Goal: Task Accomplishment & Management: Complete application form

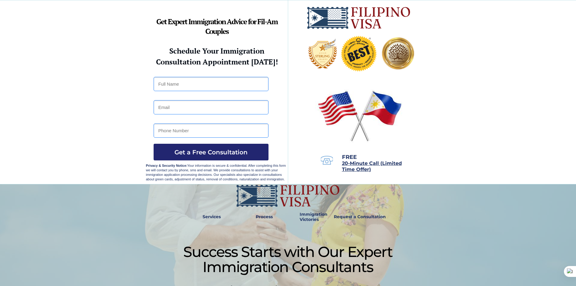
click at [203, 81] on input "text" at bounding box center [211, 84] width 115 height 14
type input "Marichu Dulatre"
click at [182, 109] on input "email" at bounding box center [211, 107] width 115 height 14
type input "mdchu1981@yahoo.com"
click at [185, 132] on input "tel" at bounding box center [211, 130] width 115 height 14
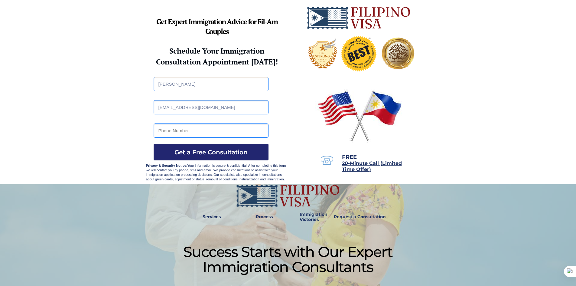
click at [185, 132] on input "tel" at bounding box center [211, 130] width 115 height 14
click at [177, 129] on input "tel" at bounding box center [211, 130] width 115 height 14
type input "+639276205107"
click at [188, 153] on span "Get a Free Consultation" at bounding box center [211, 151] width 115 height 7
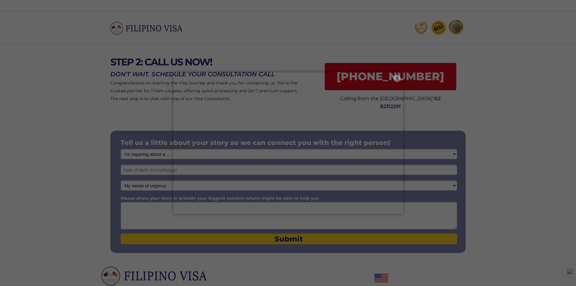
click at [395, 78] on button "×" at bounding box center [396, 78] width 7 height 7
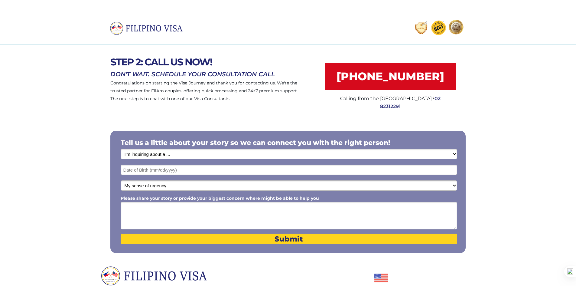
click at [176, 154] on select "I'm inquiring about a ... I don't know or other services Retirement Visa for Th…" at bounding box center [289, 154] width 337 height 10
click at [174, 153] on select "I'm inquiring about a ... I don't know or other services Retirement Visa for Th…" at bounding box center [289, 154] width 337 height 10
select select "1796"
click at [121, 149] on select "I'm inquiring about a ... I don't know or other services Retirement Visa for Th…" at bounding box center [289, 154] width 337 height 10
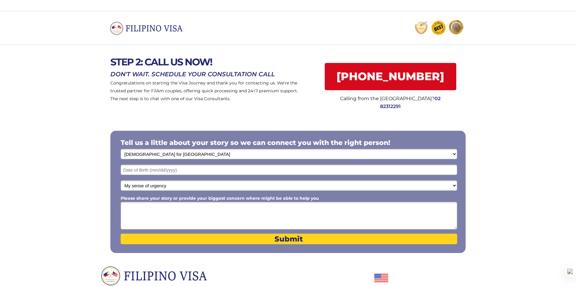
click at [143, 170] on input "text" at bounding box center [289, 169] width 337 height 10
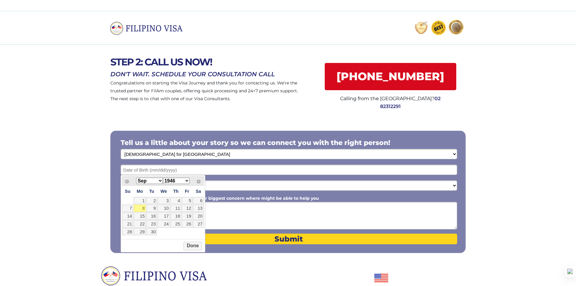
click at [156, 181] on select "Jan Feb Mar Apr May Jun Jul Aug Sep Oct Nov Dec" at bounding box center [149, 180] width 27 height 6
click at [170, 179] on select "1946 1947 1948 1949 1950 1951 1952 1953 1954 1955 1956 1957 1958 1959 1960 1961…" at bounding box center [176, 180] width 27 height 6
click at [130, 206] on link "8" at bounding box center [127, 207] width 11 height 7
type input "03/08/1981"
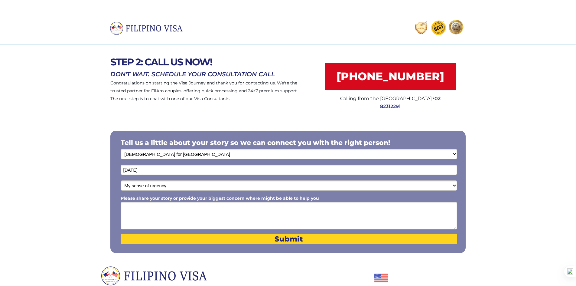
click at [190, 187] on select "My sense of urgency Low Priority - I'm just looking Medium High Priority - I ne…" at bounding box center [289, 185] width 337 height 10
click at [142, 210] on textarea "Please share your story or provide your biggest concern where might be able to …" at bounding box center [289, 216] width 337 height 28
click at [137, 211] on textarea "Please share your story or provide your biggest concern where might be able to …" at bounding box center [289, 216] width 337 height 28
type textarea "I"
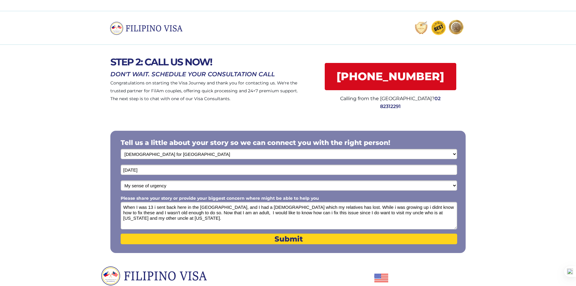
click at [157, 217] on textarea "When I was 13 i sent back here in the philippines, and I had a green card which…" at bounding box center [289, 216] width 337 height 28
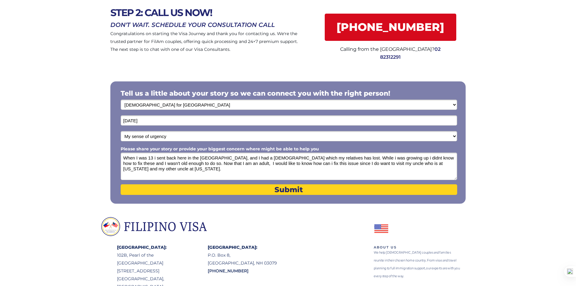
scroll to position [91, 0]
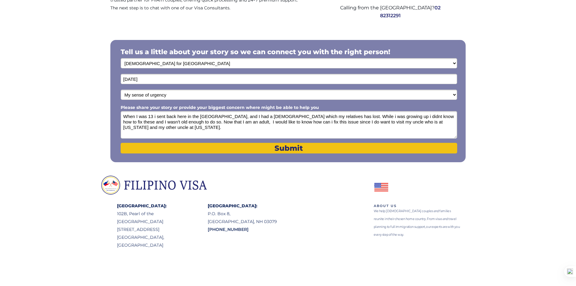
type textarea "When I was 13 i sent back here in the philippines, and I had a green card which…"
click at [292, 147] on span "Submit" at bounding box center [289, 148] width 337 height 9
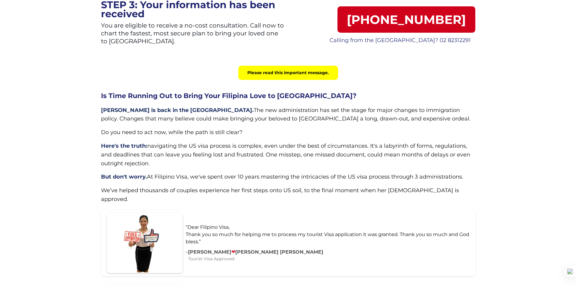
scroll to position [60, 0]
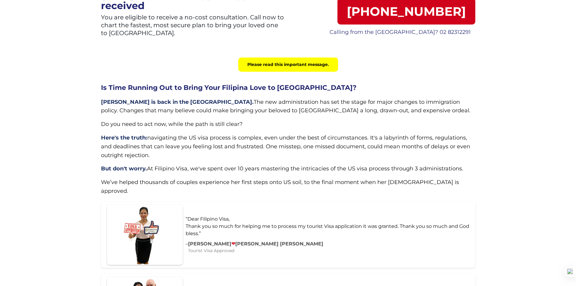
click at [281, 66] on div "Please read this important message." at bounding box center [288, 64] width 100 height 14
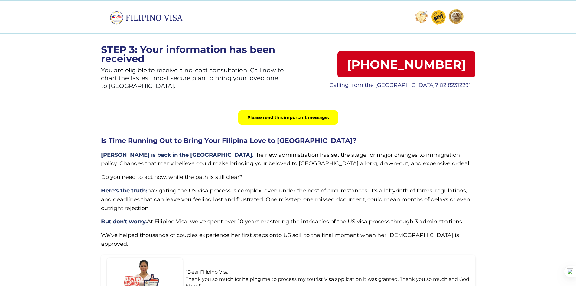
scroll to position [0, 0]
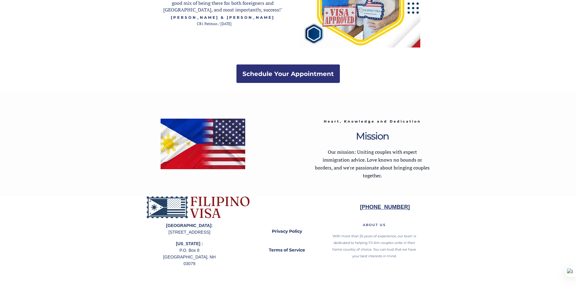
scroll to position [1047, 0]
